Goal: Transaction & Acquisition: Purchase product/service

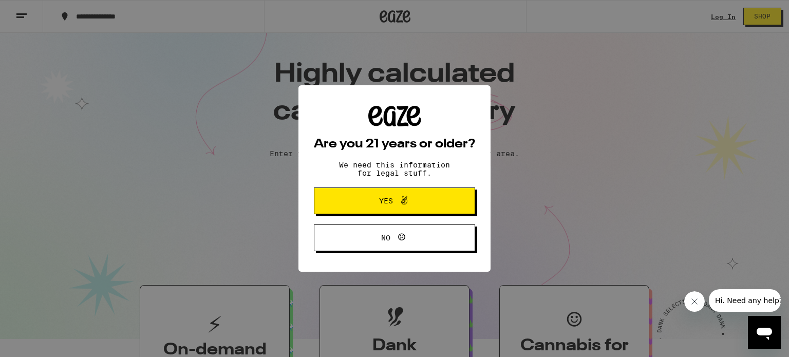
click at [366, 201] on span "Yes" at bounding box center [394, 200] width 78 height 13
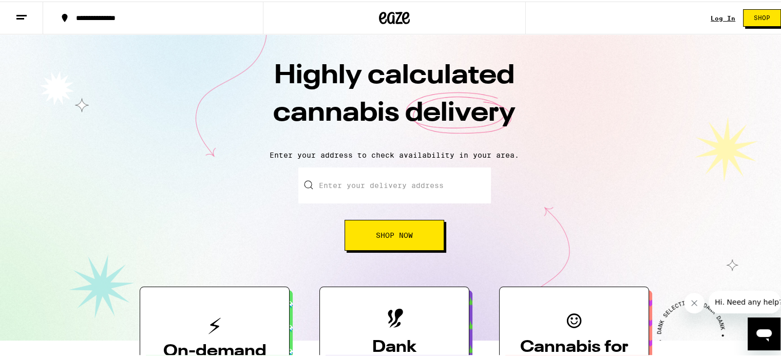
click at [395, 182] on input "Enter your delivery address" at bounding box center [394, 184] width 193 height 36
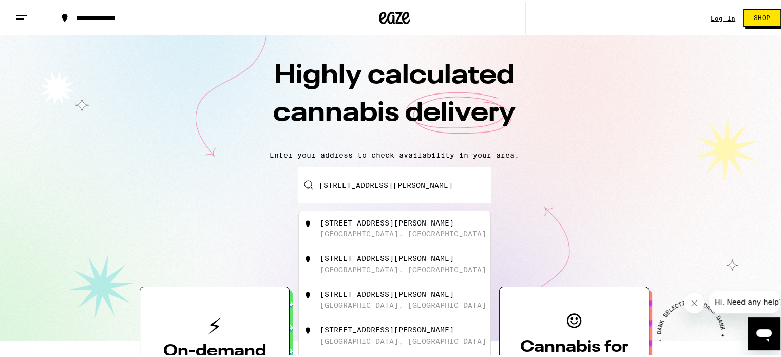
click at [349, 221] on div "[STREET_ADDRESS][PERSON_NAME]" at bounding box center [387, 221] width 134 height 8
type input "[STREET_ADDRESS][PERSON_NAME]"
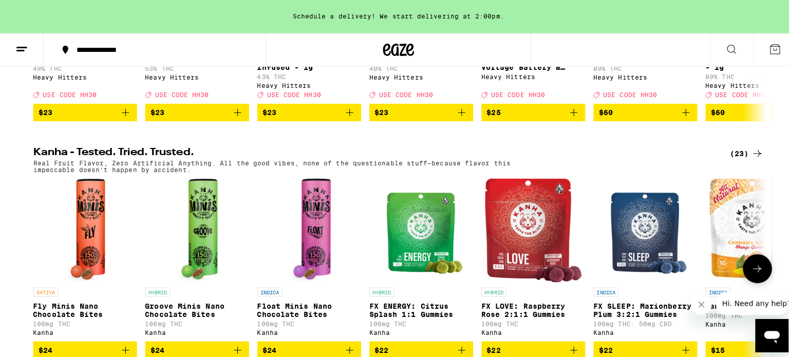
scroll to position [513, 0]
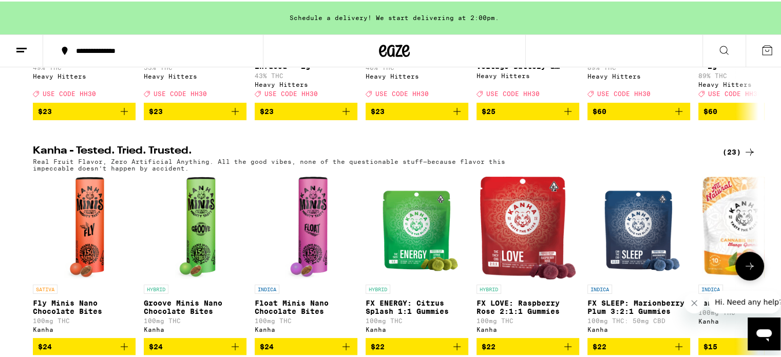
click at [626, 314] on p "FX SLEEP: Marionberry Plum 3:2:1 Gummies" at bounding box center [638, 305] width 103 height 16
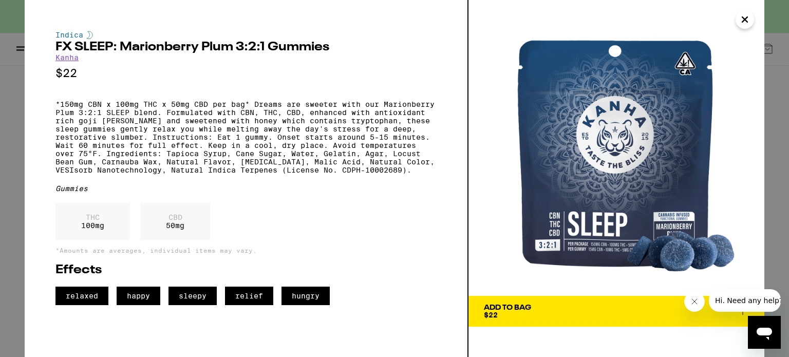
click at [524, 309] on div "Add To Bag" at bounding box center [507, 307] width 47 height 7
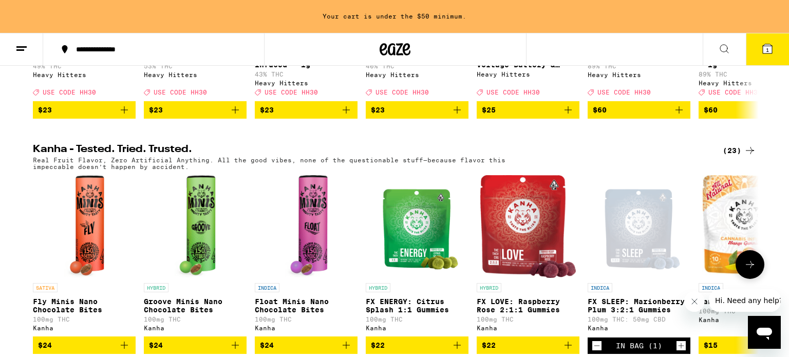
scroll to position [516, 0]
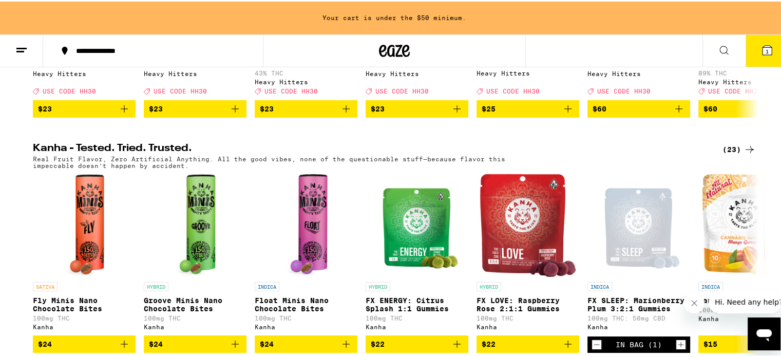
click at [766, 49] on span "1" at bounding box center [767, 50] width 3 height 6
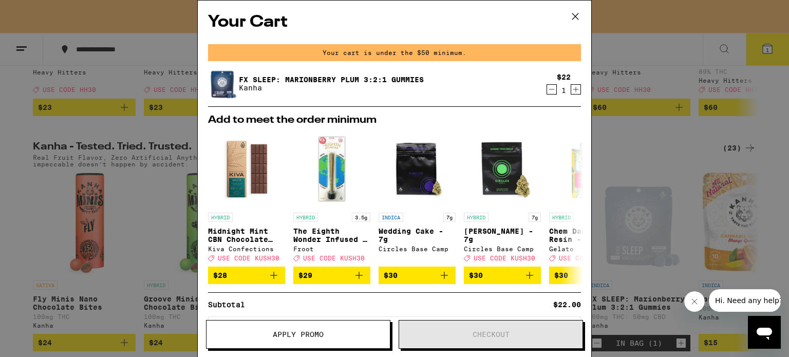
click at [573, 89] on icon "Increment" at bounding box center [576, 90] width 6 height 6
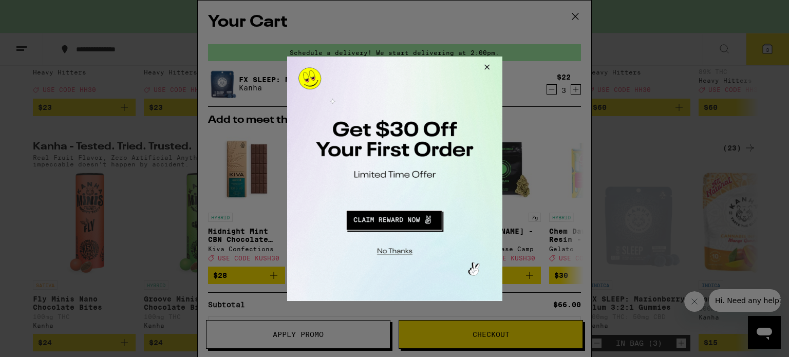
click at [391, 217] on button "Redirect to URL" at bounding box center [393, 218] width 179 height 25
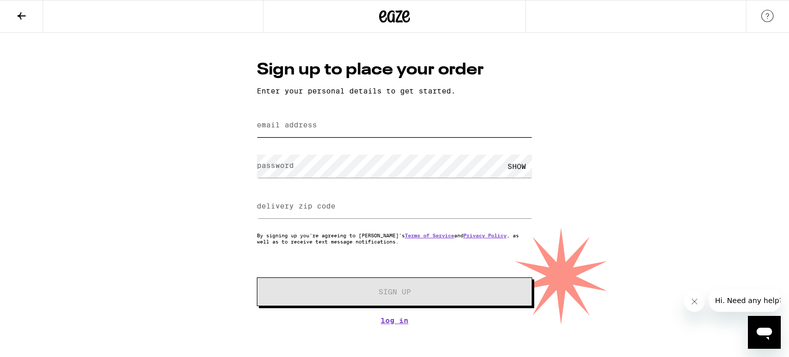
click at [333, 130] on input "email address" at bounding box center [394, 125] width 275 height 23
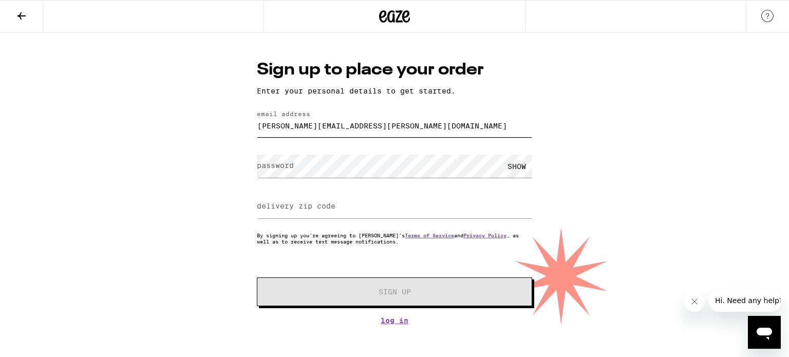
type input "[PERSON_NAME][EMAIL_ADDRESS][PERSON_NAME][DOMAIN_NAME]"
click at [513, 163] on div "SHOW" at bounding box center [516, 166] width 31 height 23
click at [296, 209] on label "delivery zip code" at bounding box center [296, 206] width 79 height 8
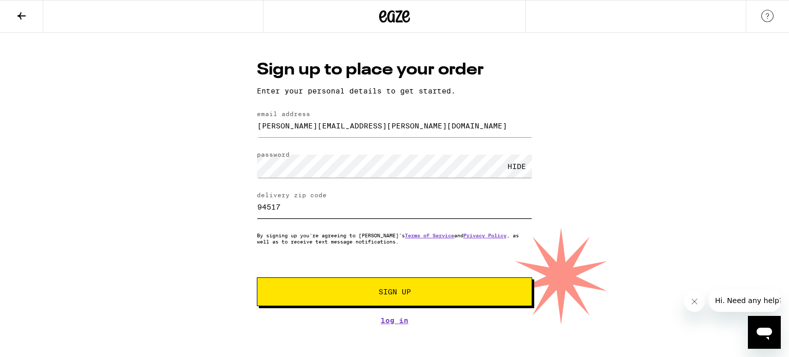
type input "94517"
click at [399, 297] on button "Sign Up" at bounding box center [394, 291] width 275 height 29
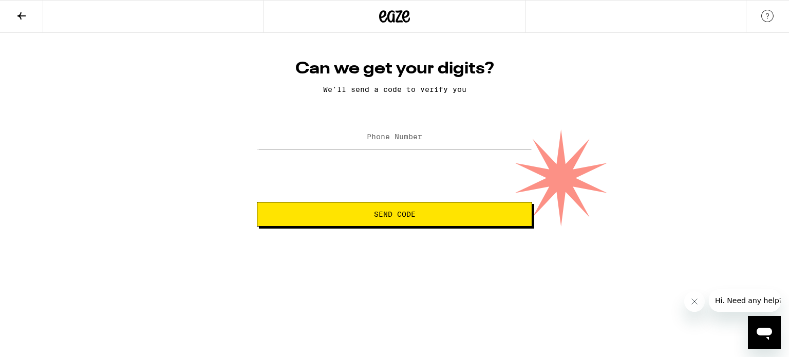
click at [407, 136] on label "Phone Number" at bounding box center [394, 136] width 55 height 8
type input "(925) 381-0632"
click at [400, 211] on span "Send Code" at bounding box center [395, 214] width 42 height 7
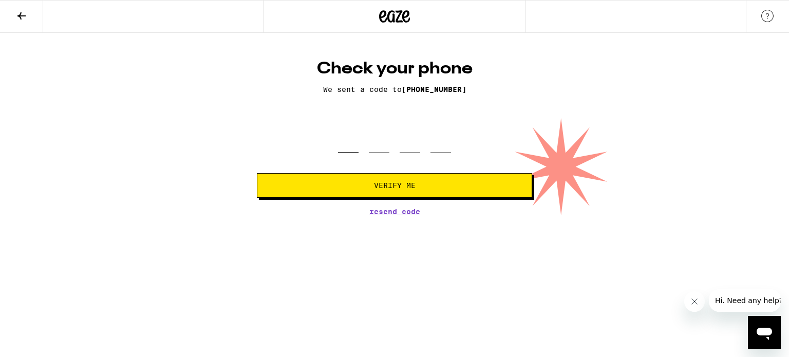
click at [354, 147] on input "tel" at bounding box center [348, 137] width 21 height 30
type input "6"
type input "1"
type input "9"
type input "1"
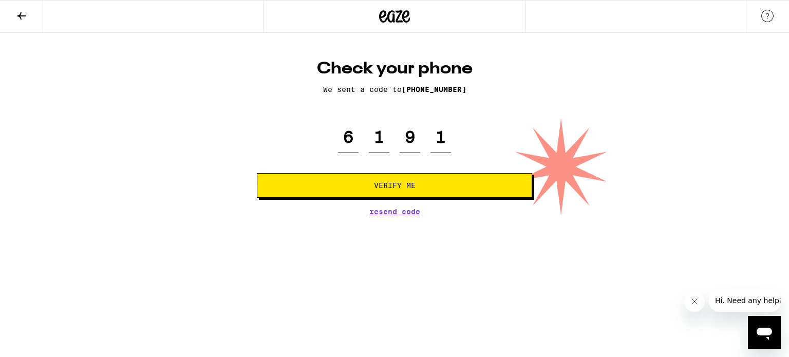
click at [371, 183] on span "Verify Me" at bounding box center [394, 185] width 258 height 7
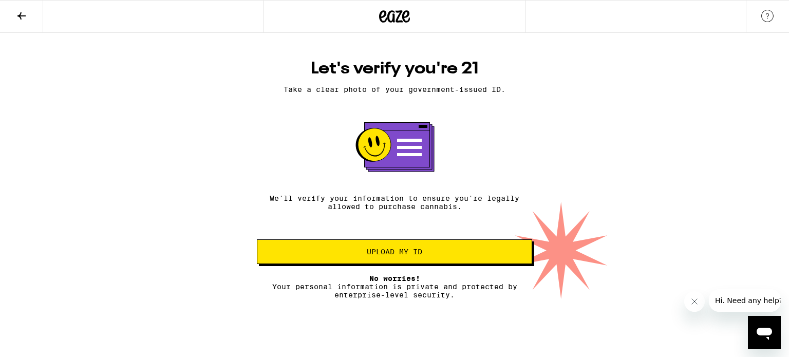
click at [63, 182] on div "Let's verify you're 21 Take a clear photo of your government-issued ID. We'll v…" at bounding box center [394, 166] width 789 height 266
click at [365, 251] on span "Upload my ID" at bounding box center [394, 251] width 258 height 7
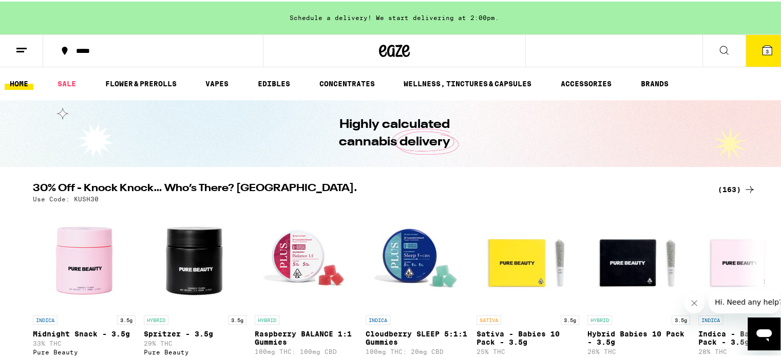
click at [761, 49] on icon at bounding box center [767, 49] width 12 height 12
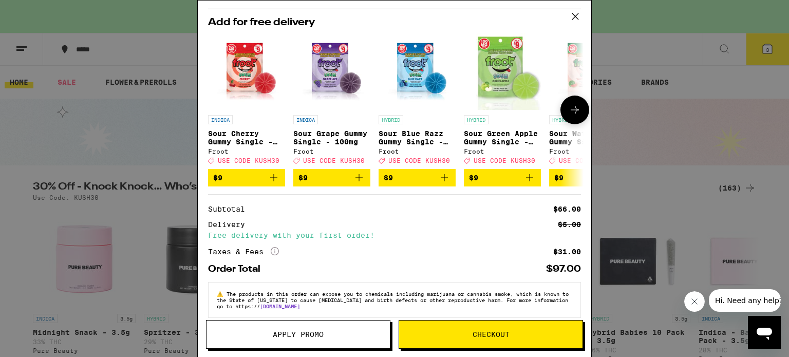
scroll to position [113, 0]
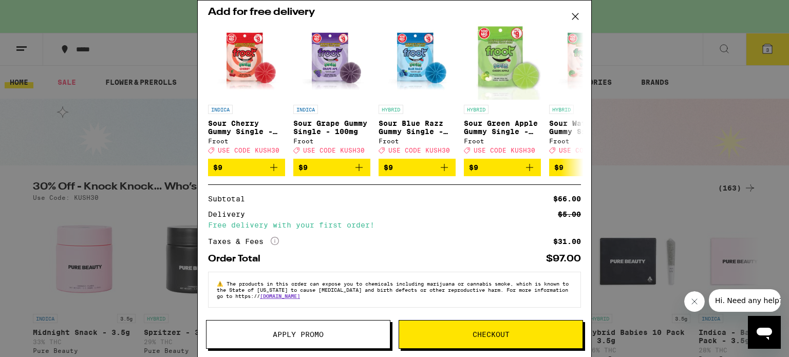
click at [273, 239] on icon "More Info" at bounding box center [275, 241] width 8 height 8
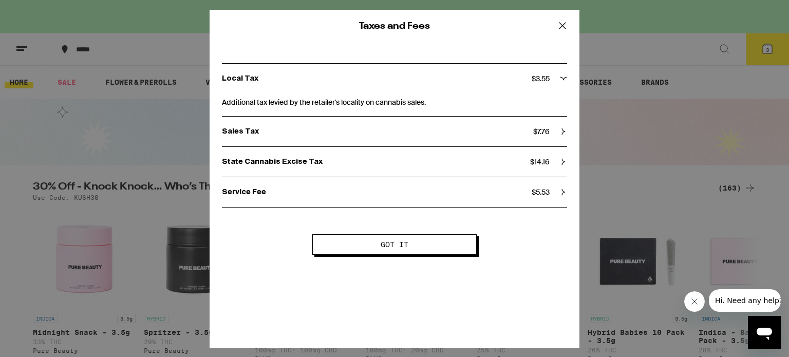
click at [563, 160] on icon at bounding box center [563, 161] width 7 height 7
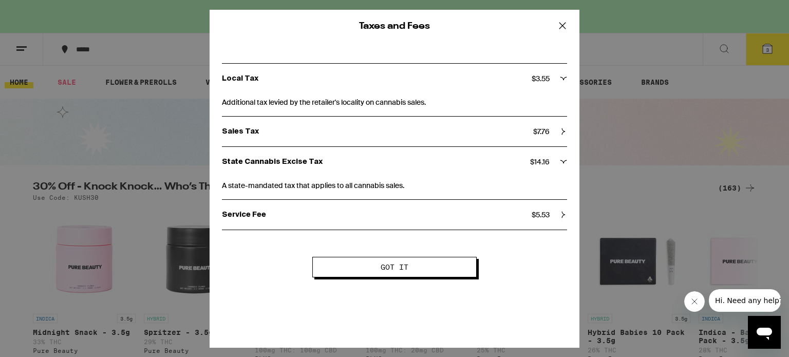
click at [562, 212] on icon at bounding box center [563, 214] width 3 height 7
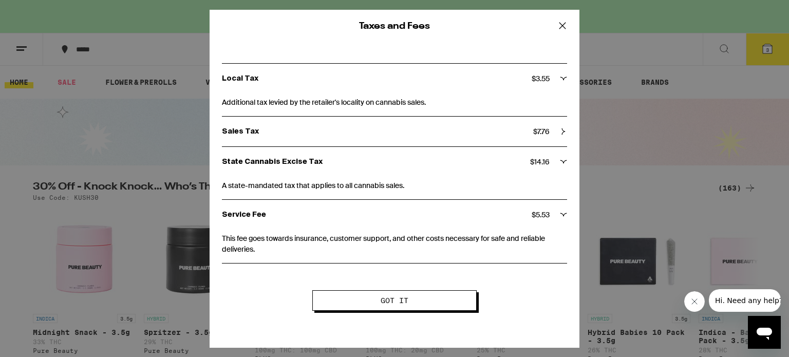
click at [562, 25] on icon at bounding box center [562, 25] width 6 height 6
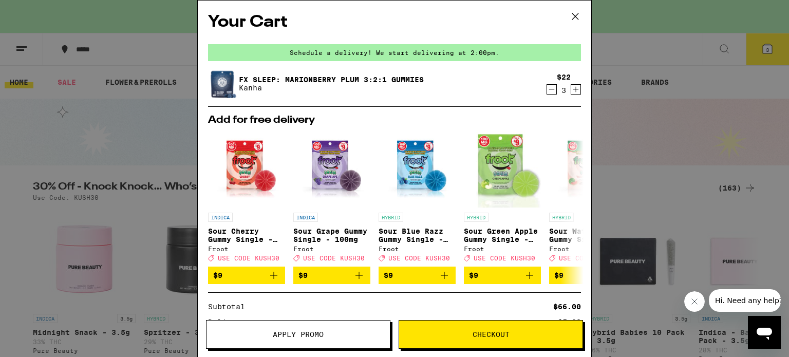
click at [547, 89] on icon "Decrement" at bounding box center [551, 89] width 9 height 12
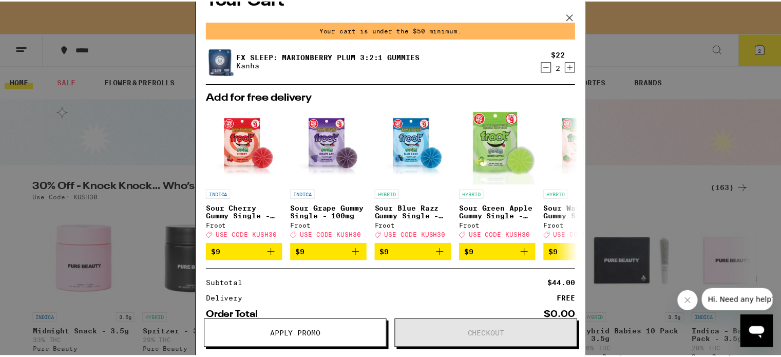
scroll to position [0, 0]
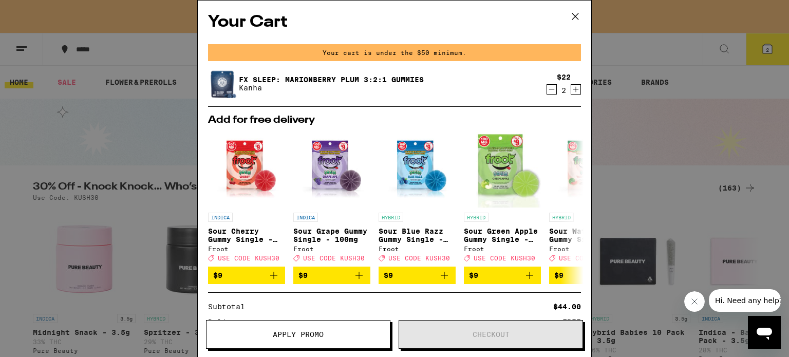
click at [547, 92] on icon "Decrement" at bounding box center [551, 89] width 9 height 12
